Goal: Obtain resource: Download file/media

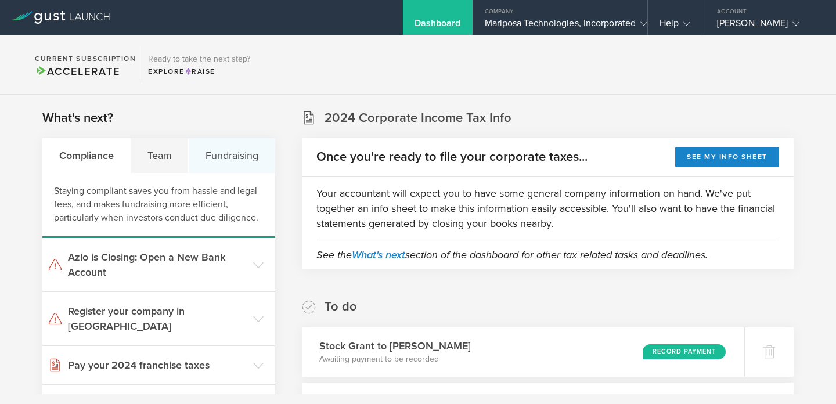
click at [236, 162] on div "Fundraising" at bounding box center [232, 155] width 86 height 35
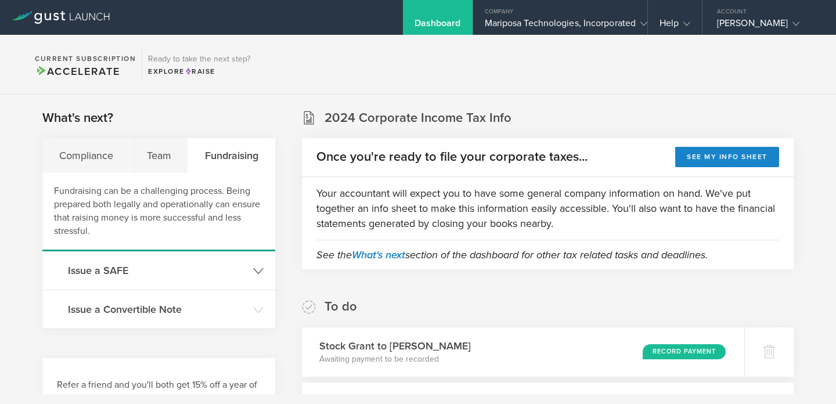
click at [114, 276] on h3 "Issue a SAFE" at bounding box center [157, 270] width 179 height 15
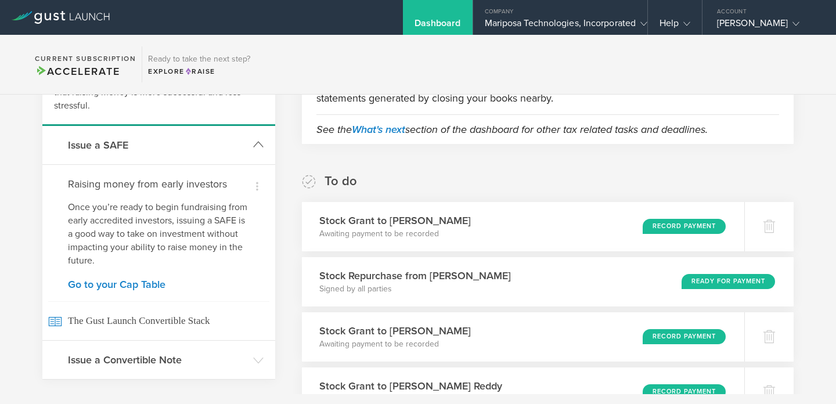
scroll to position [165, 0]
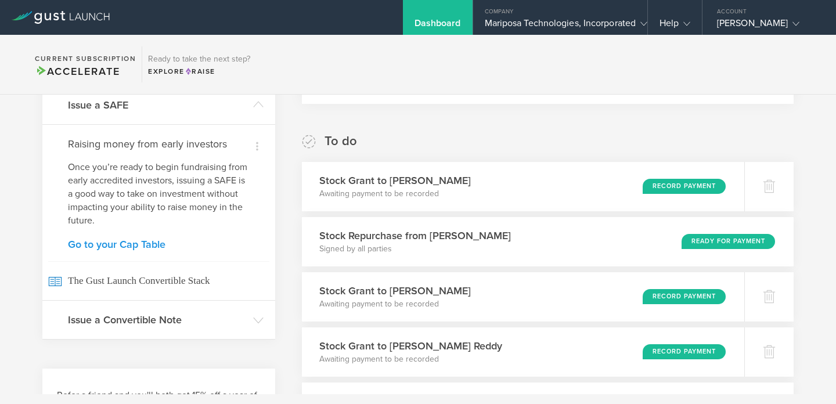
click at [117, 247] on link "Go to your Cap Table" at bounding box center [159, 244] width 182 height 10
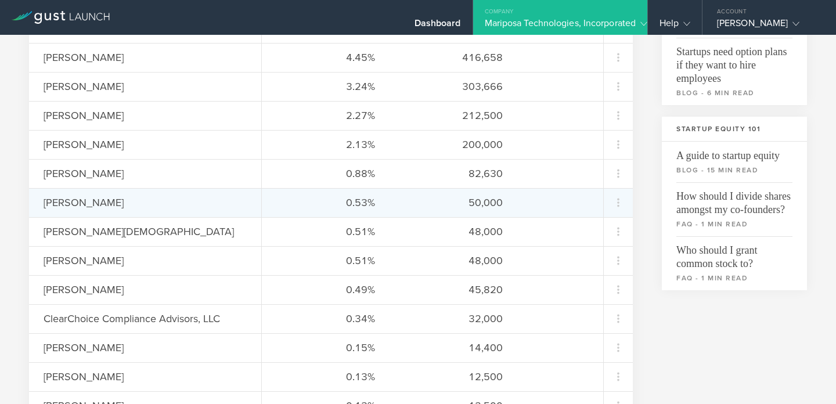
scroll to position [348, 0]
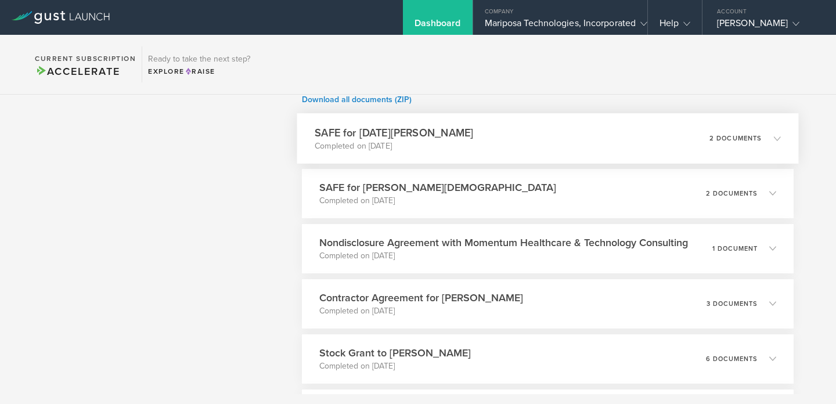
scroll to position [820, 0]
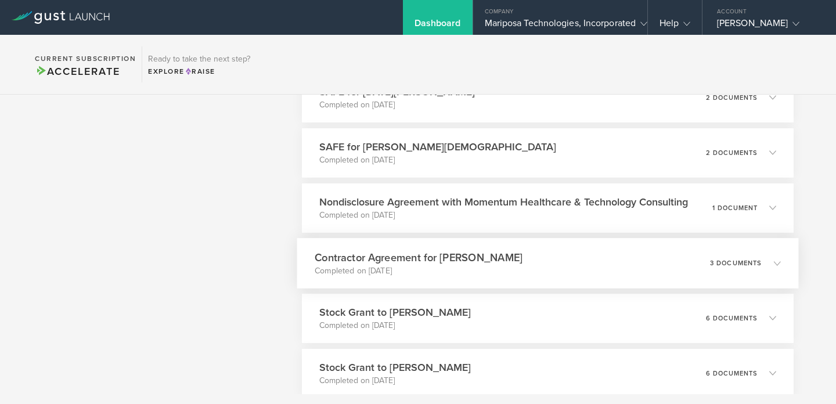
click at [430, 260] on h3 "Contractor Agreement for [PERSON_NAME]" at bounding box center [419, 258] width 208 height 16
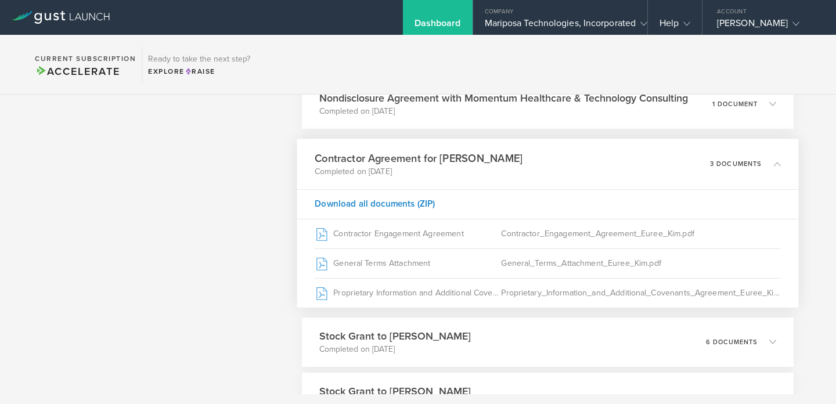
scroll to position [938, 0]
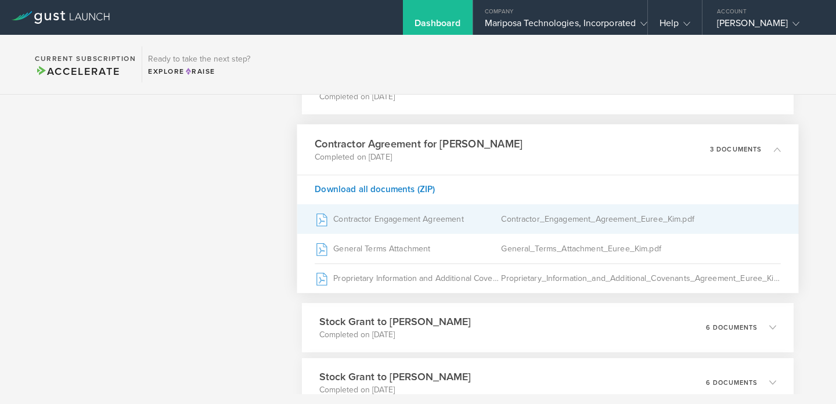
click at [389, 221] on div "Contractor Engagement Agreement" at bounding box center [408, 218] width 186 height 29
